Goal: Check status

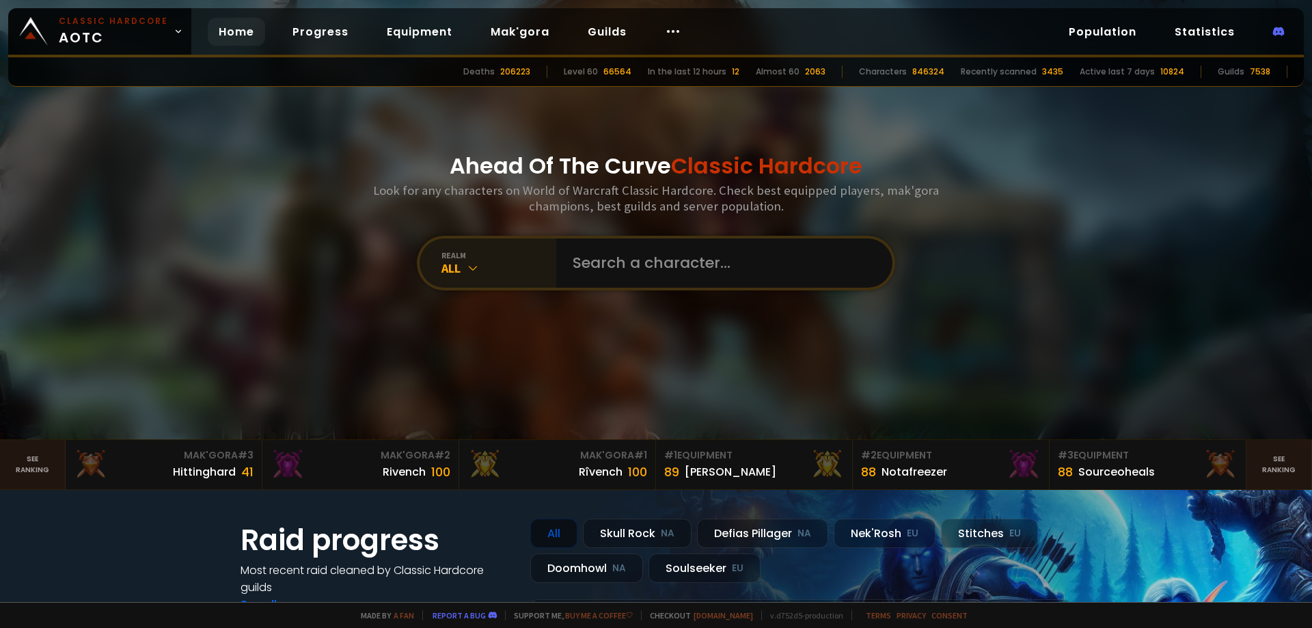
click at [448, 254] on div "realm" at bounding box center [498, 255] width 115 height 10
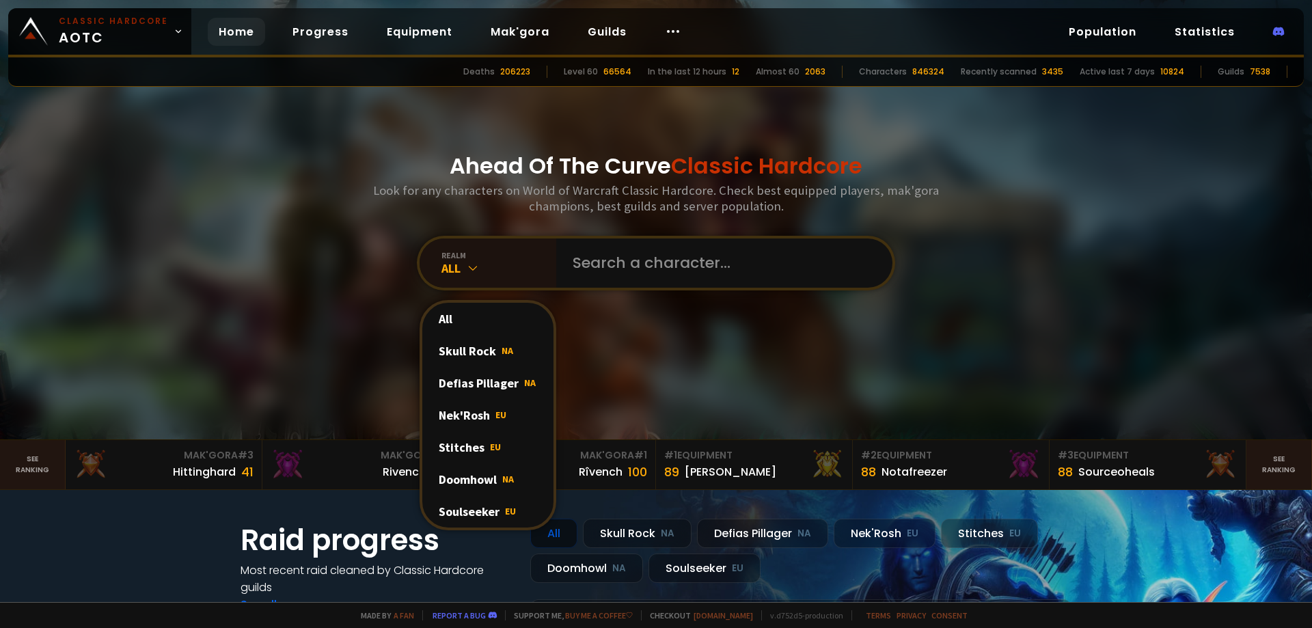
click at [468, 503] on div "Soulseeker EU" at bounding box center [487, 511] width 131 height 32
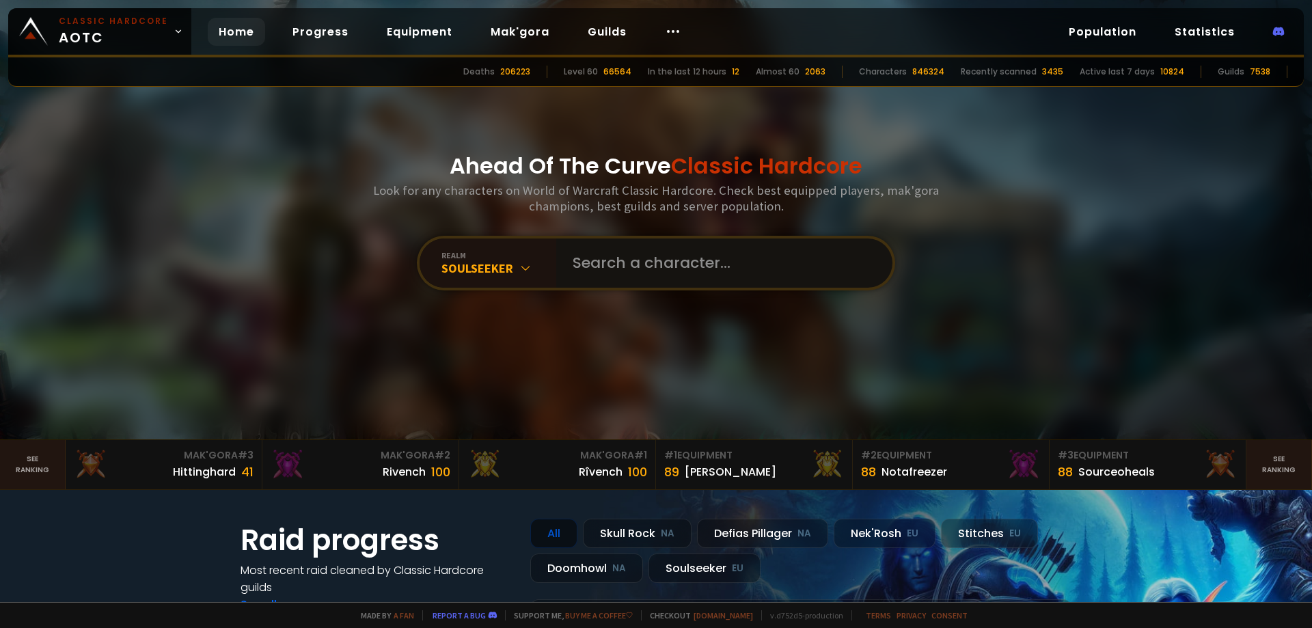
click at [633, 267] on input "text" at bounding box center [720, 262] width 312 height 49
type input "s"
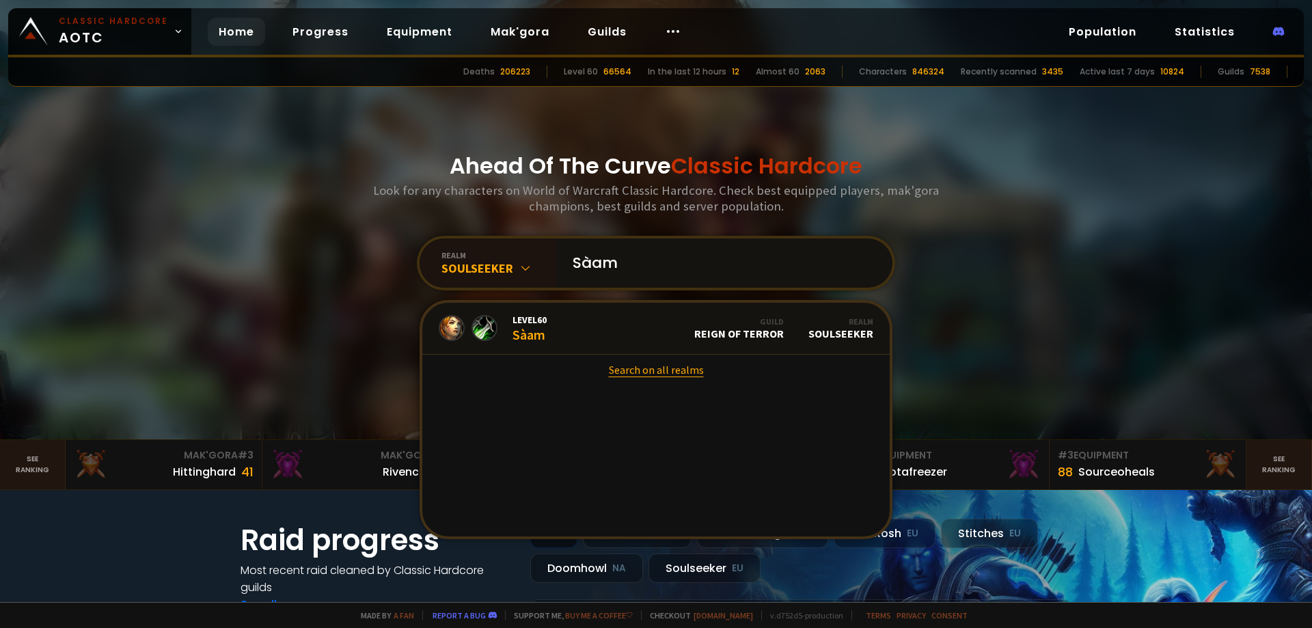
type input "Sàam"
click at [556, 364] on link "Search on all realms" at bounding box center [655, 370] width 467 height 30
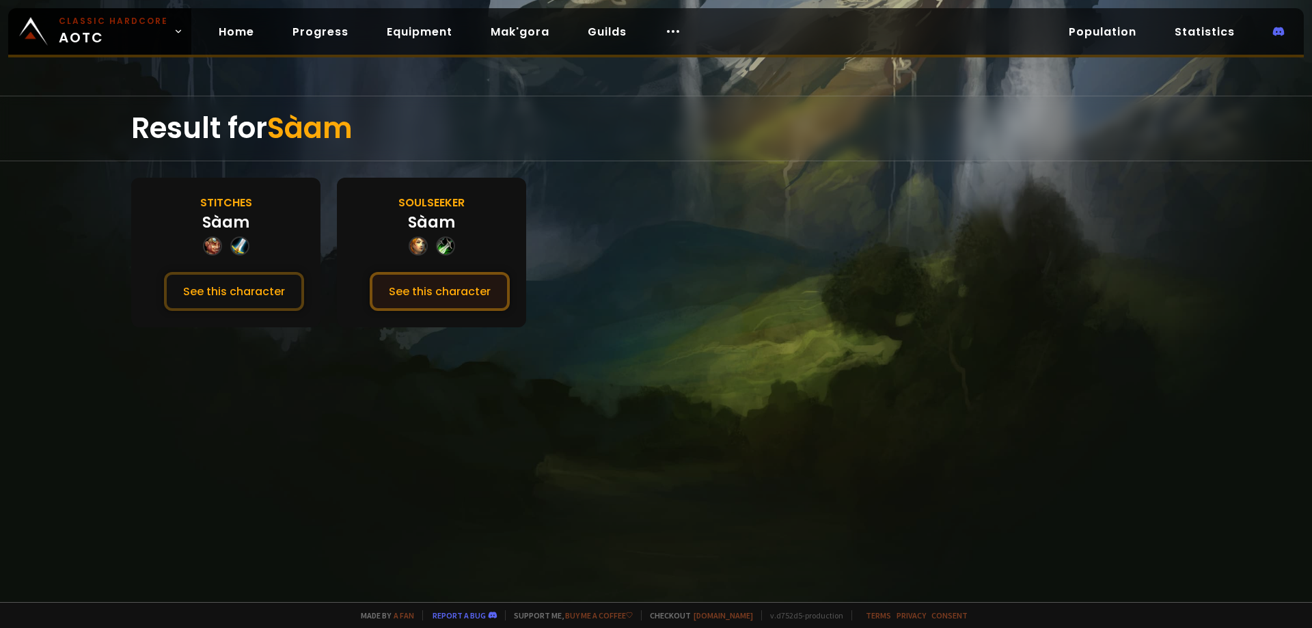
click at [433, 290] on button "See this character" at bounding box center [440, 291] width 140 height 39
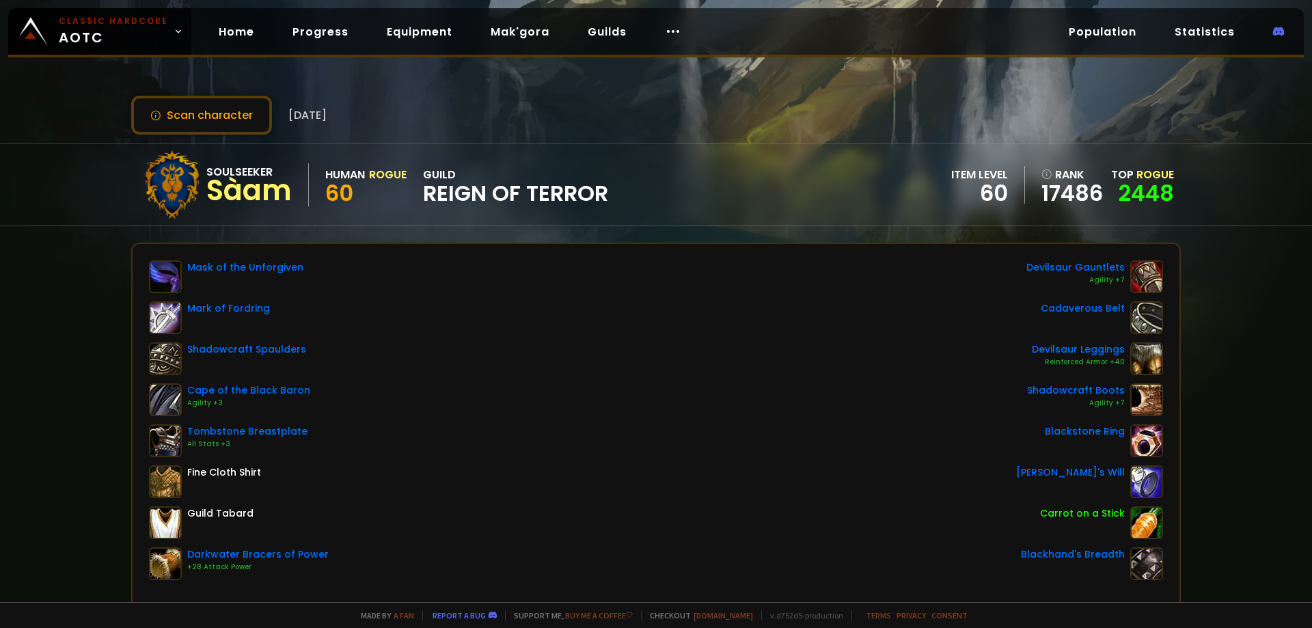
drag, startPoint x: 433, startPoint y: 290, endPoint x: 481, endPoint y: 467, distance: 184.2
click at [481, 467] on div "Mask of the Unforgiven Mark of Fordring Shadowcraft Spaulders Cape of the Black…" at bounding box center [656, 420] width 1014 height 320
